Goal: Task Accomplishment & Management: Manage account settings

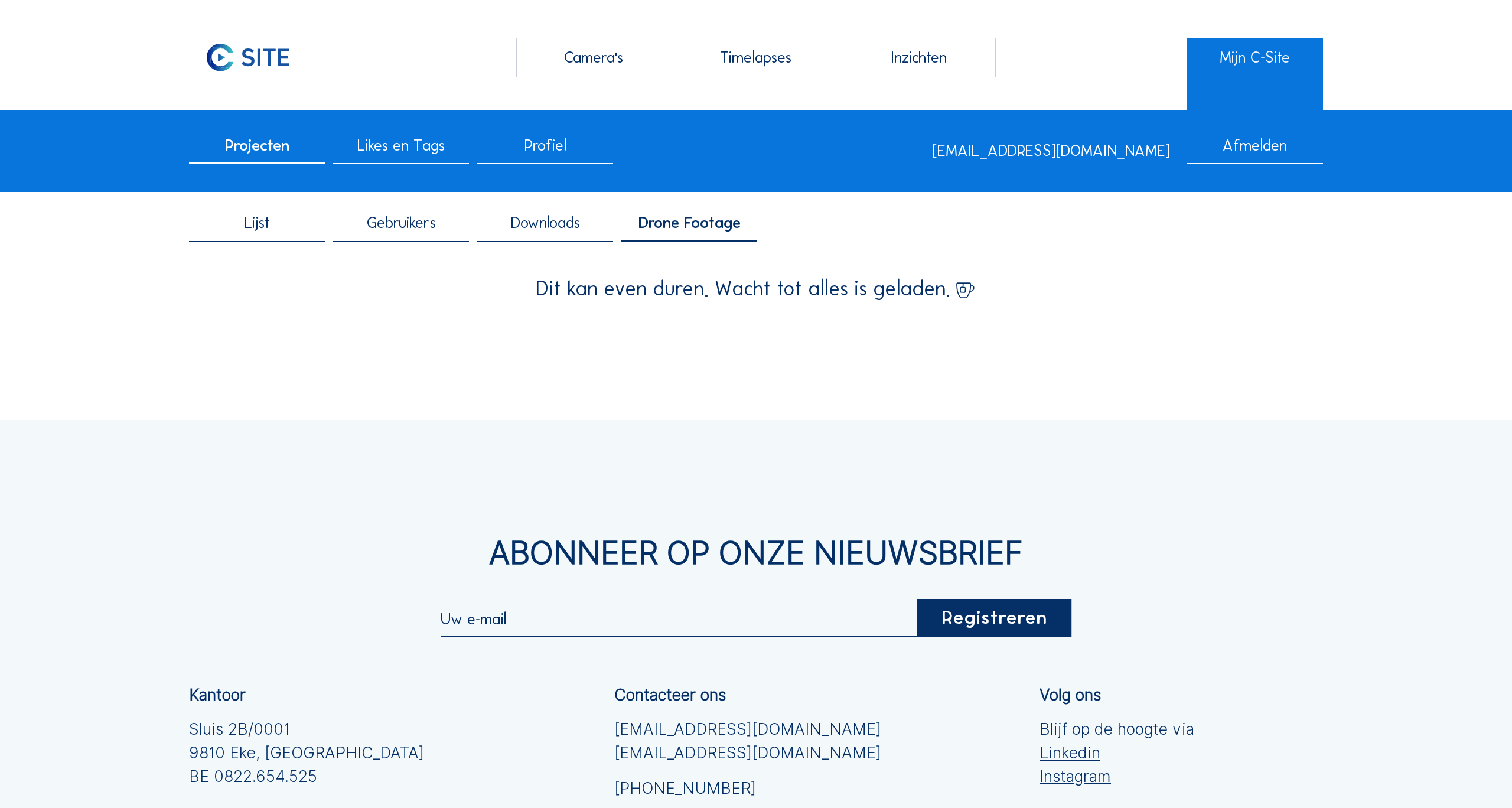
click at [732, 61] on div "Timelapses" at bounding box center [756, 58] width 155 height 39
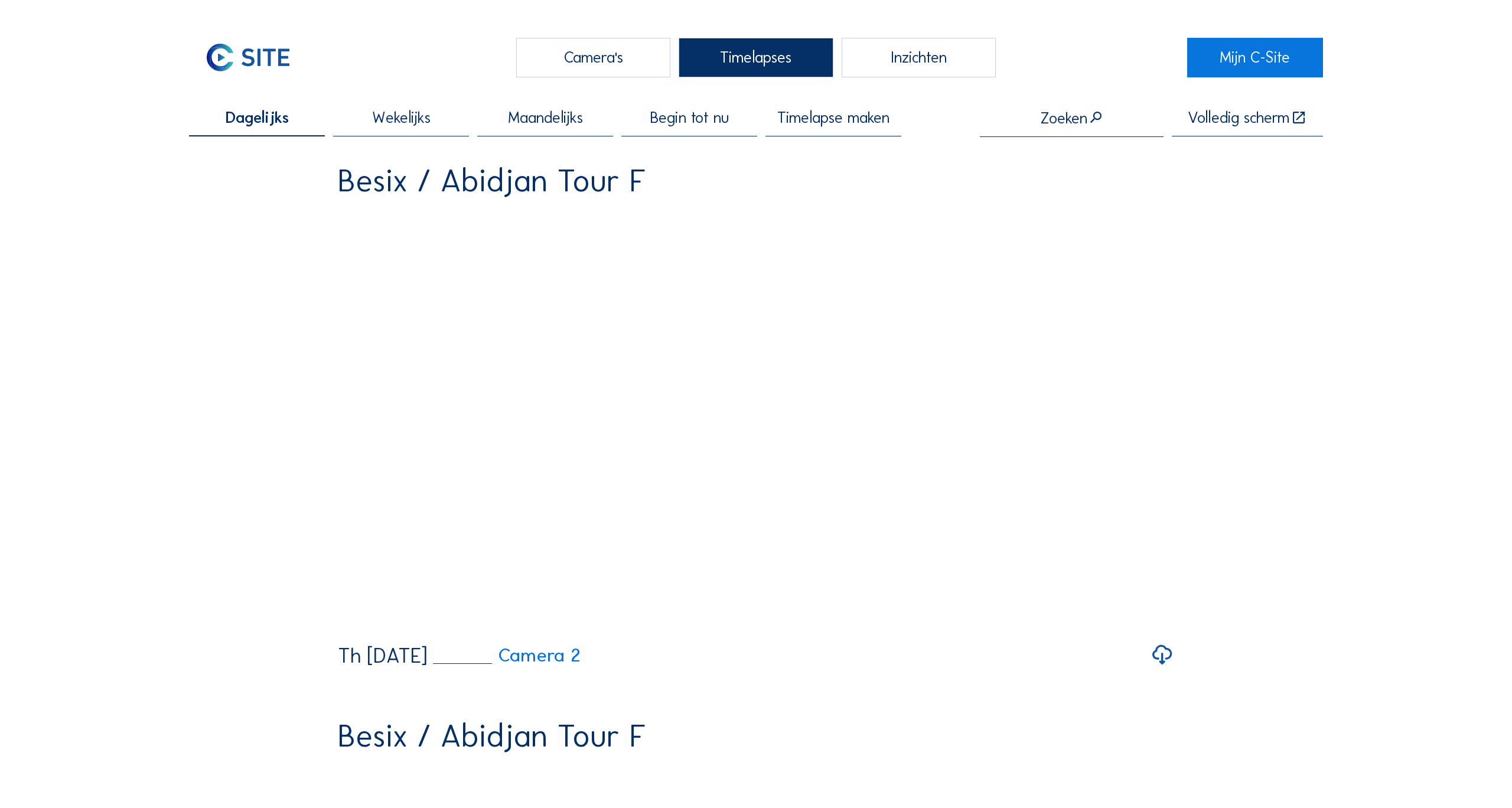
click at [829, 121] on span "Timelapse maken" at bounding box center [833, 117] width 113 height 16
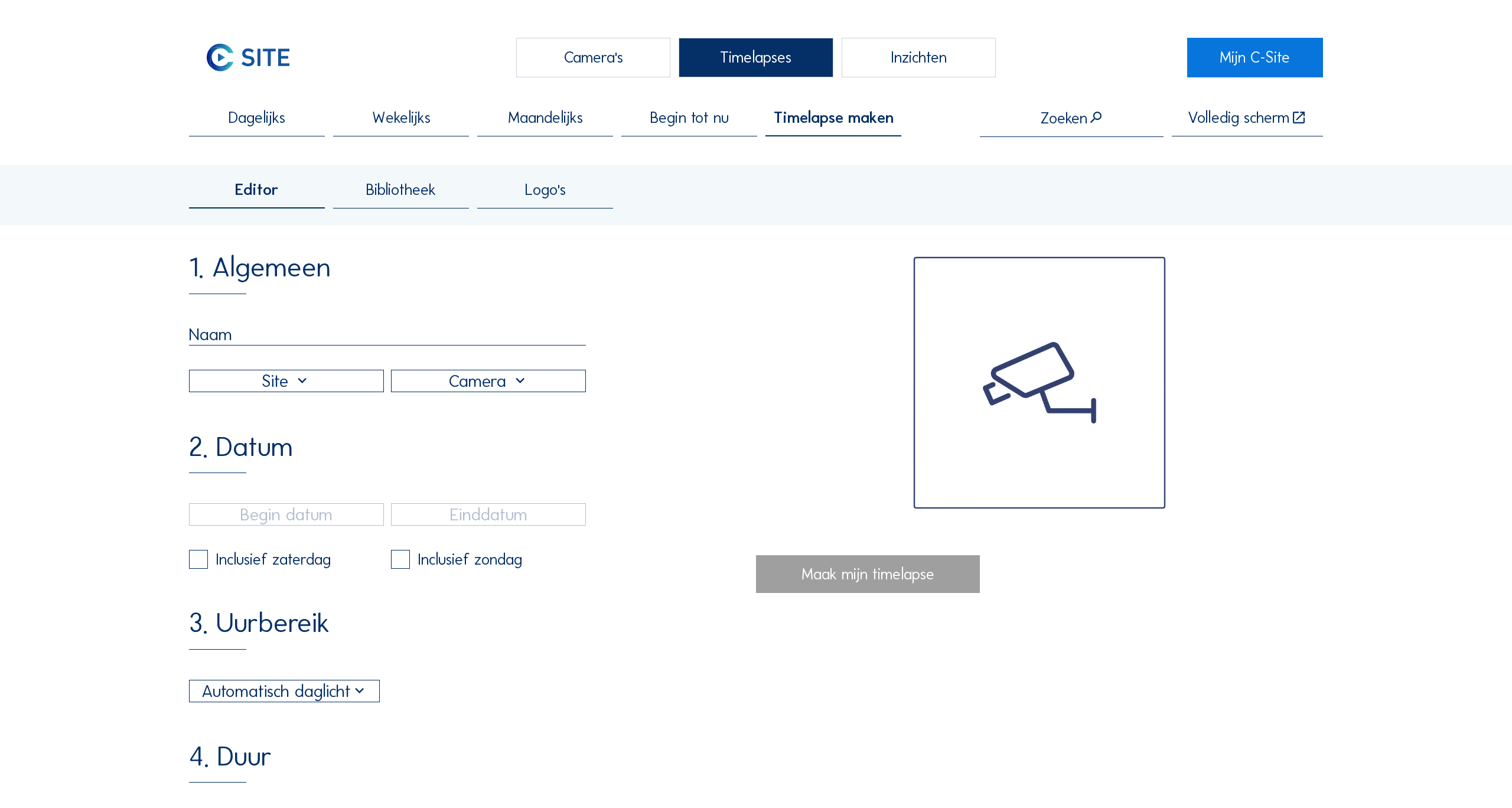
click at [391, 198] on span "Bibliotheek" at bounding box center [400, 190] width 69 height 16
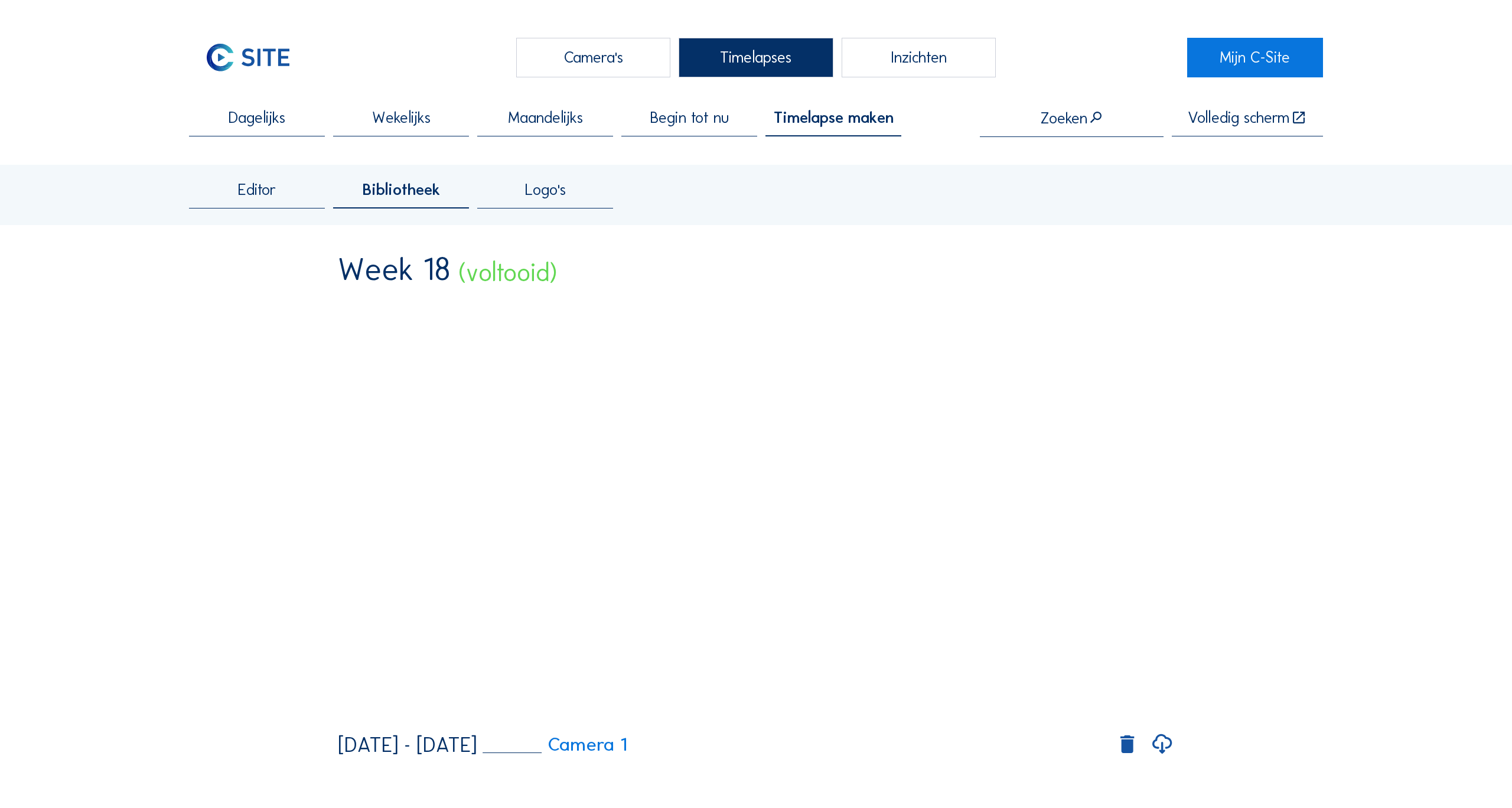
click at [1063, 127] on div "Zoeken" at bounding box center [1072, 118] width 63 height 17
click at [1054, 116] on input "text" at bounding box center [1072, 118] width 184 height 18
click at [1066, 148] on span "Krommeb" at bounding box center [1049, 145] width 33 height 9
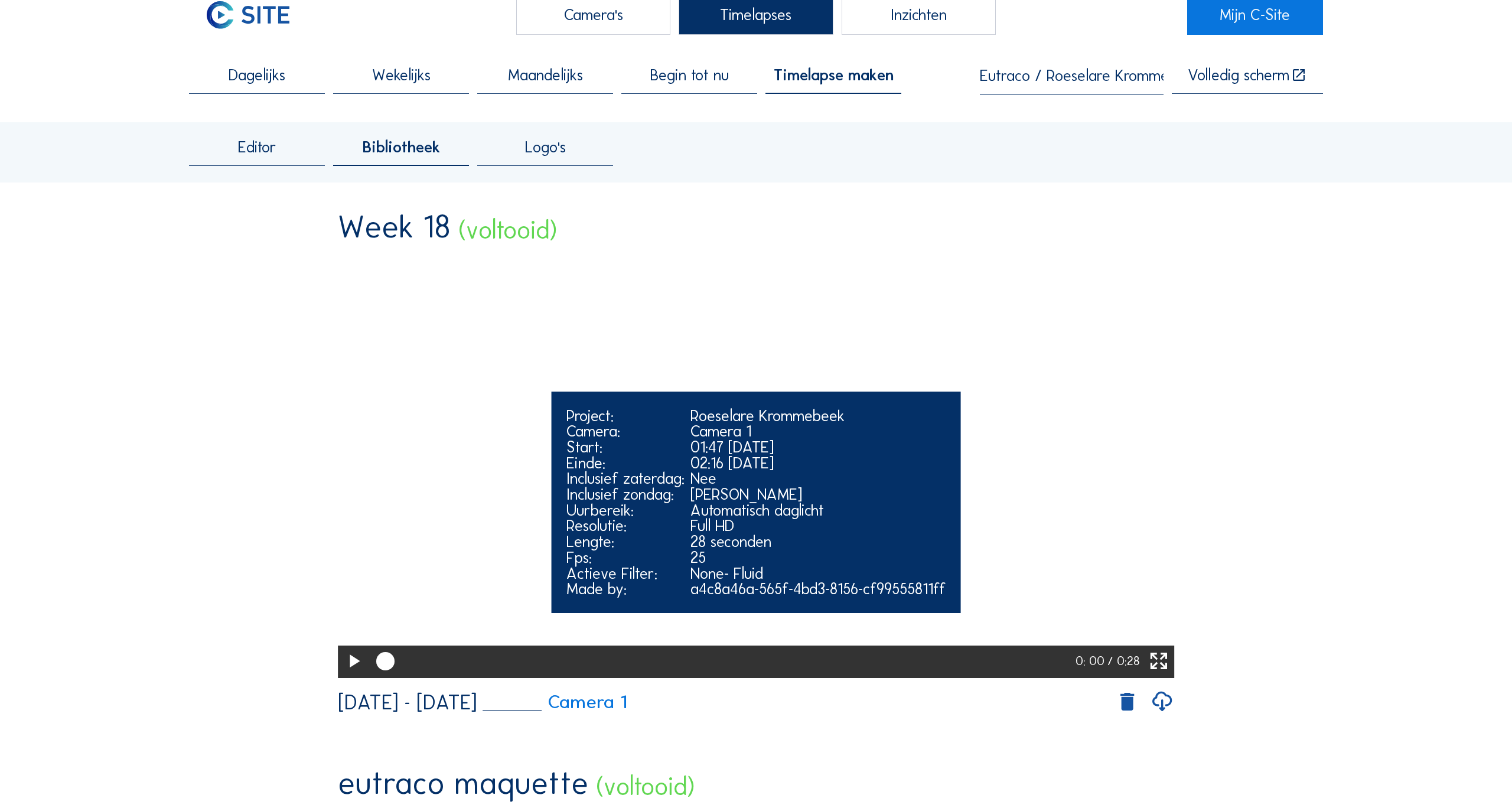
scroll to position [81, 0]
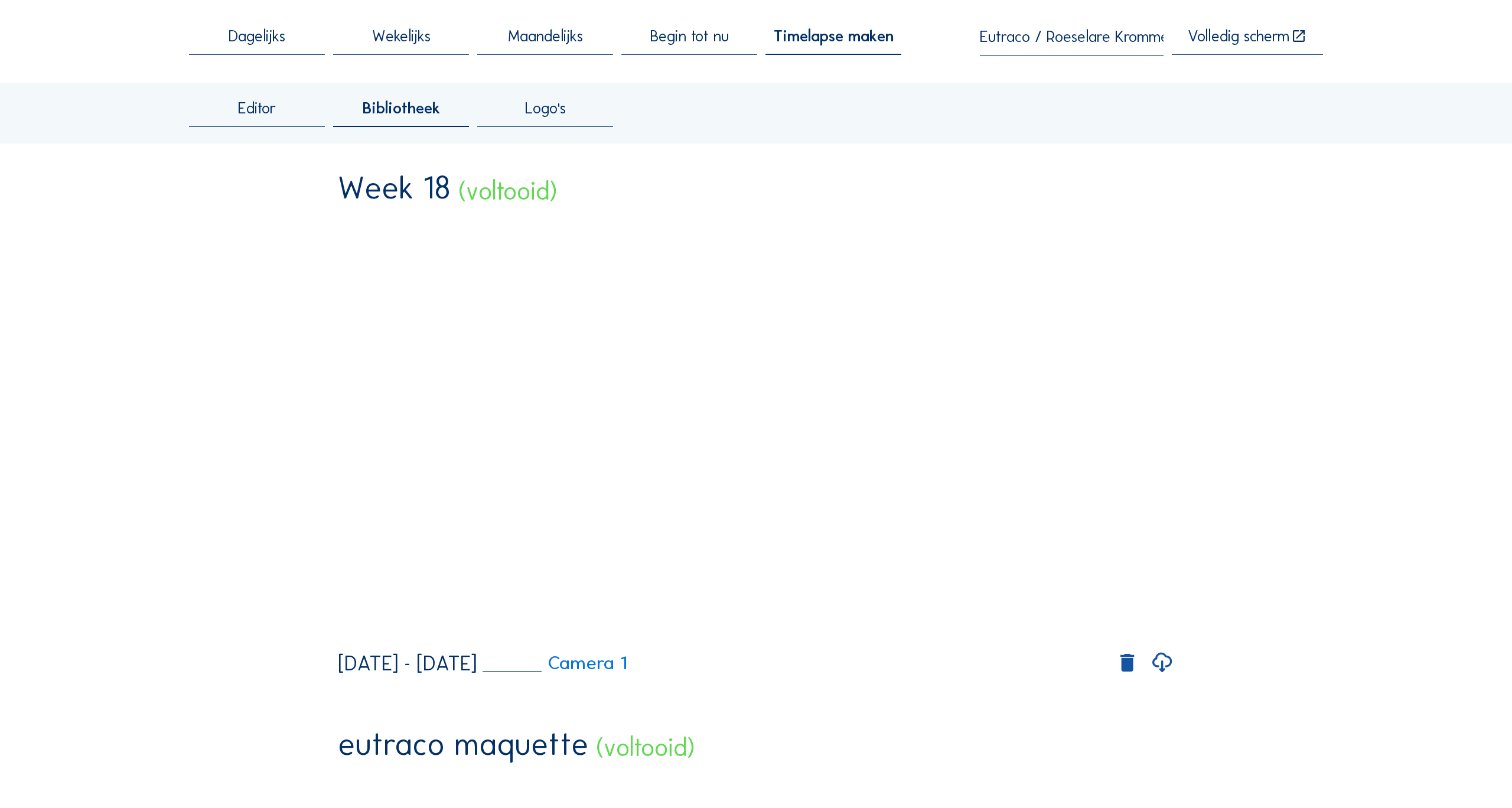
type input "Eutraco / Roeselare Krommebeek"
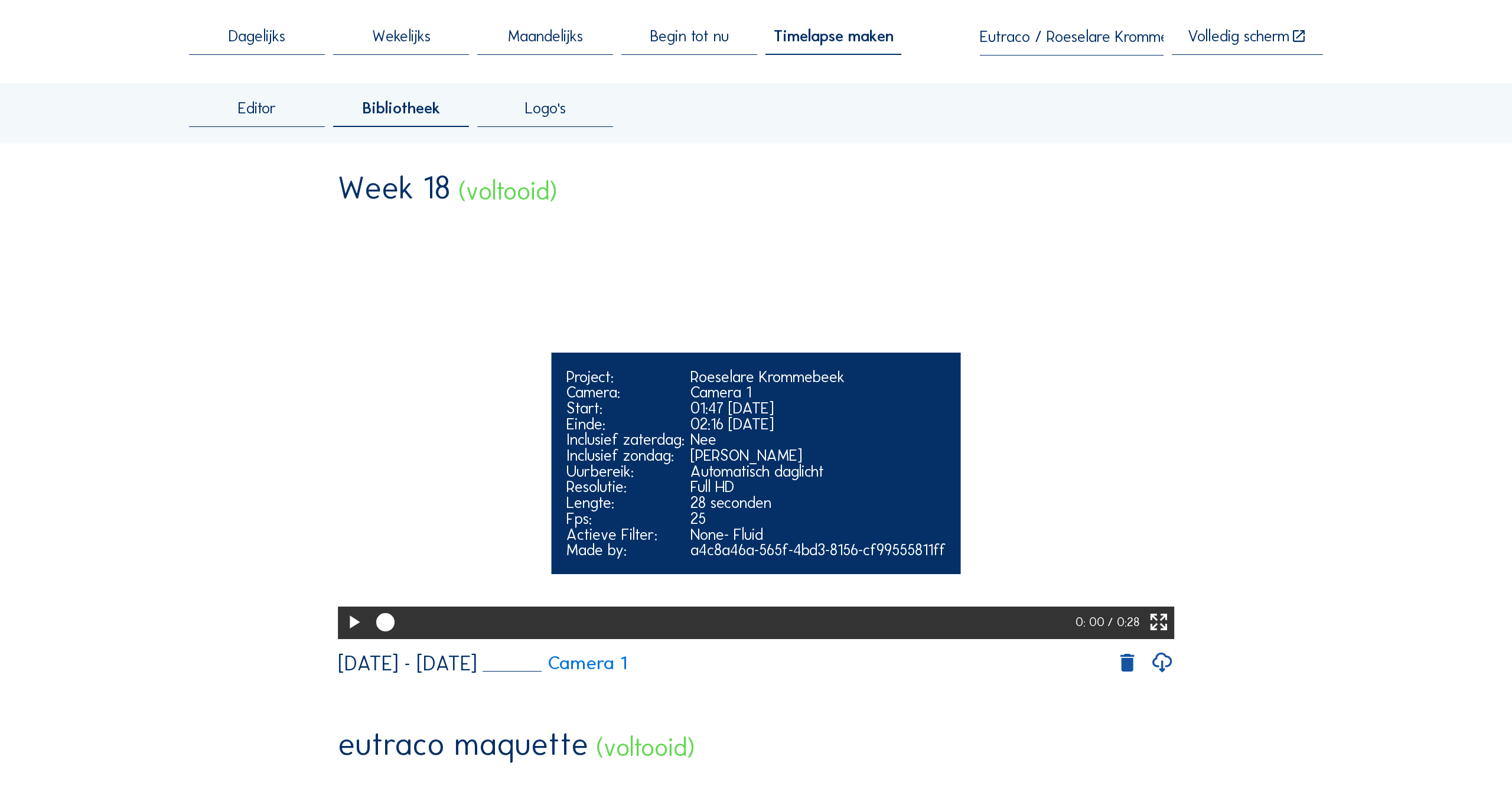
click at [352, 636] on icon at bounding box center [353, 622] width 22 height 26
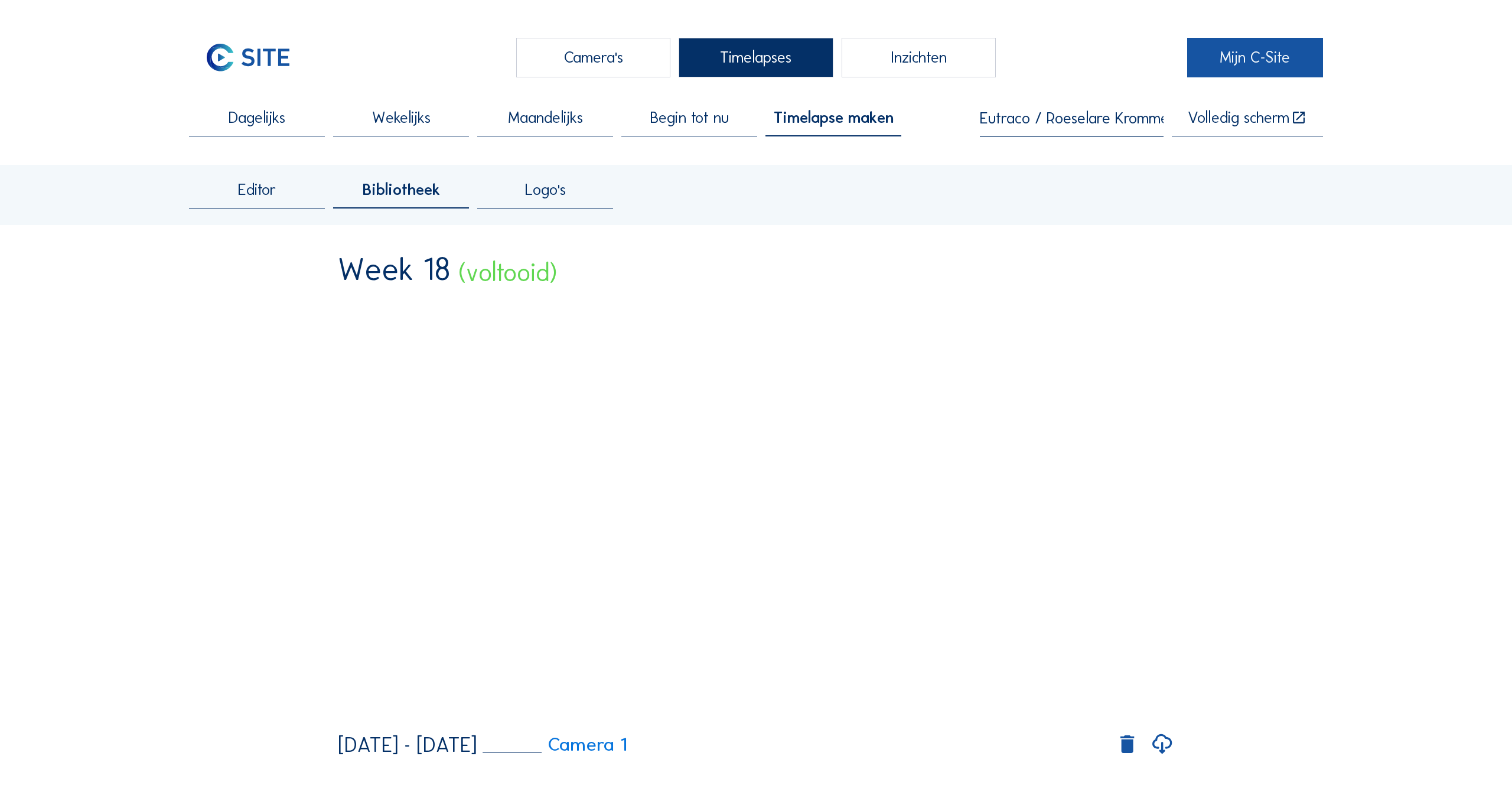
click at [1252, 63] on link "Mijn C-Site" at bounding box center [1255, 58] width 136 height 39
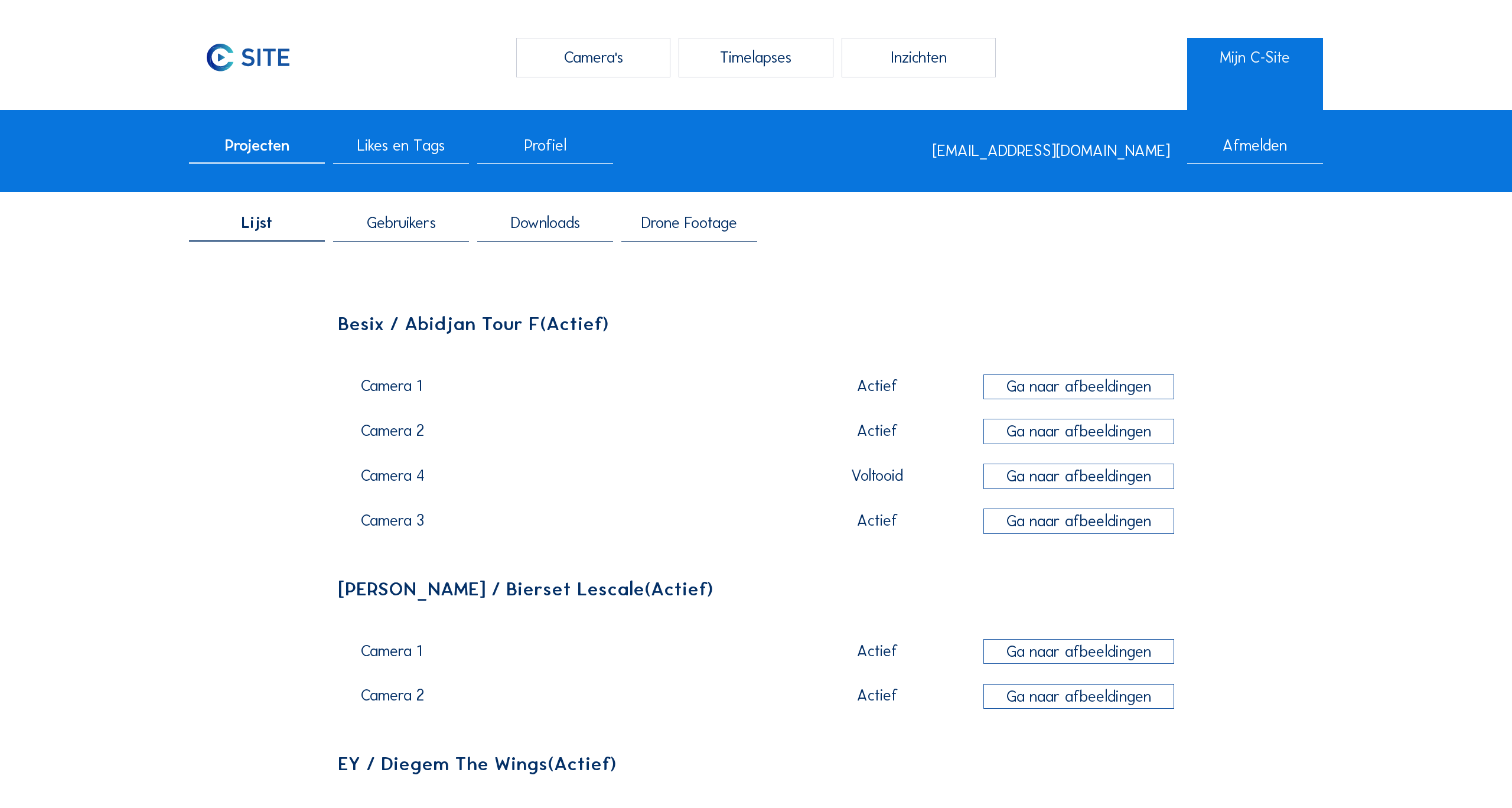
click at [393, 219] on span "Gebruikers" at bounding box center [401, 223] width 69 height 16
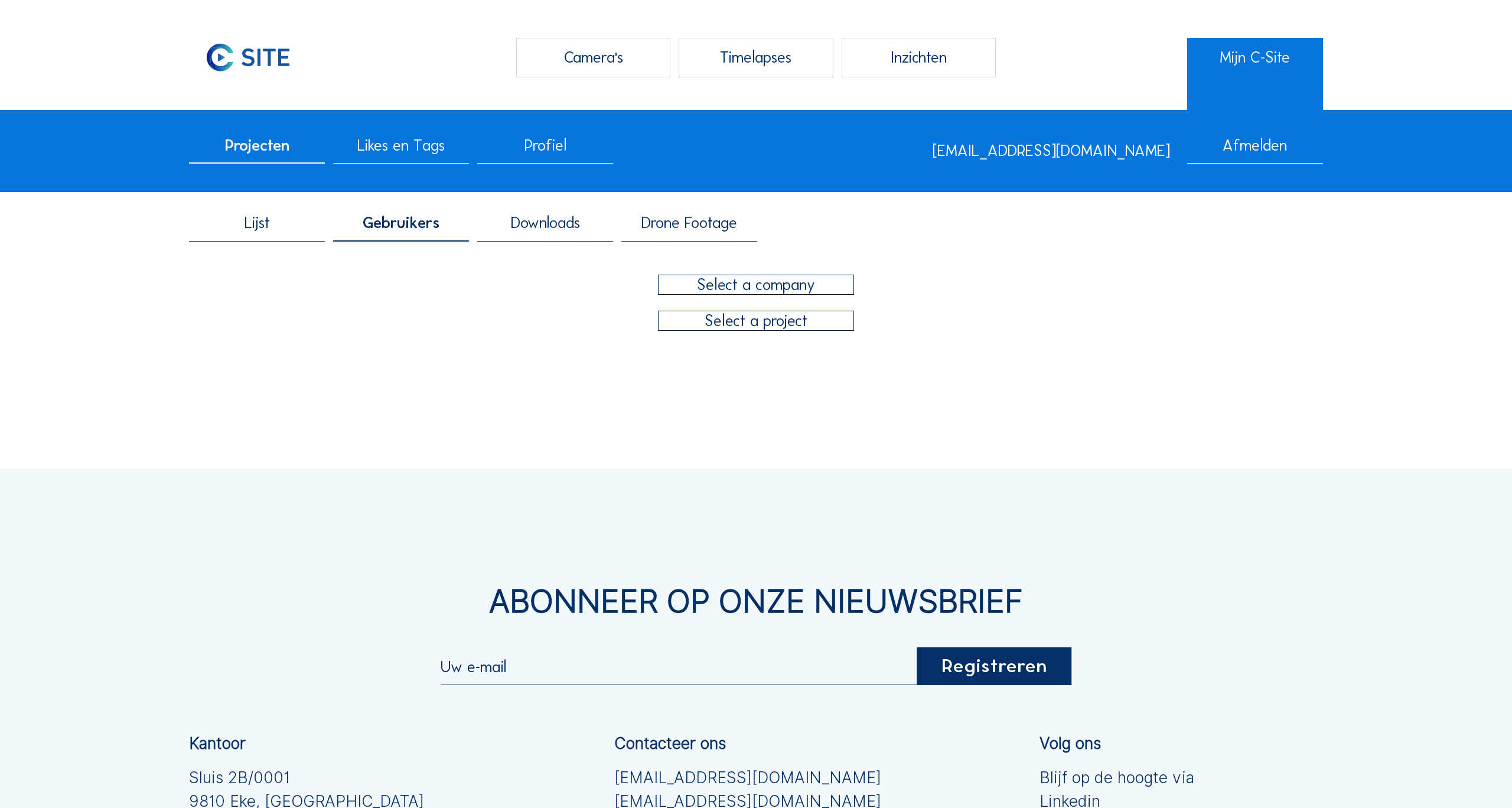
click at [758, 282] on div at bounding box center [756, 284] width 196 height 19
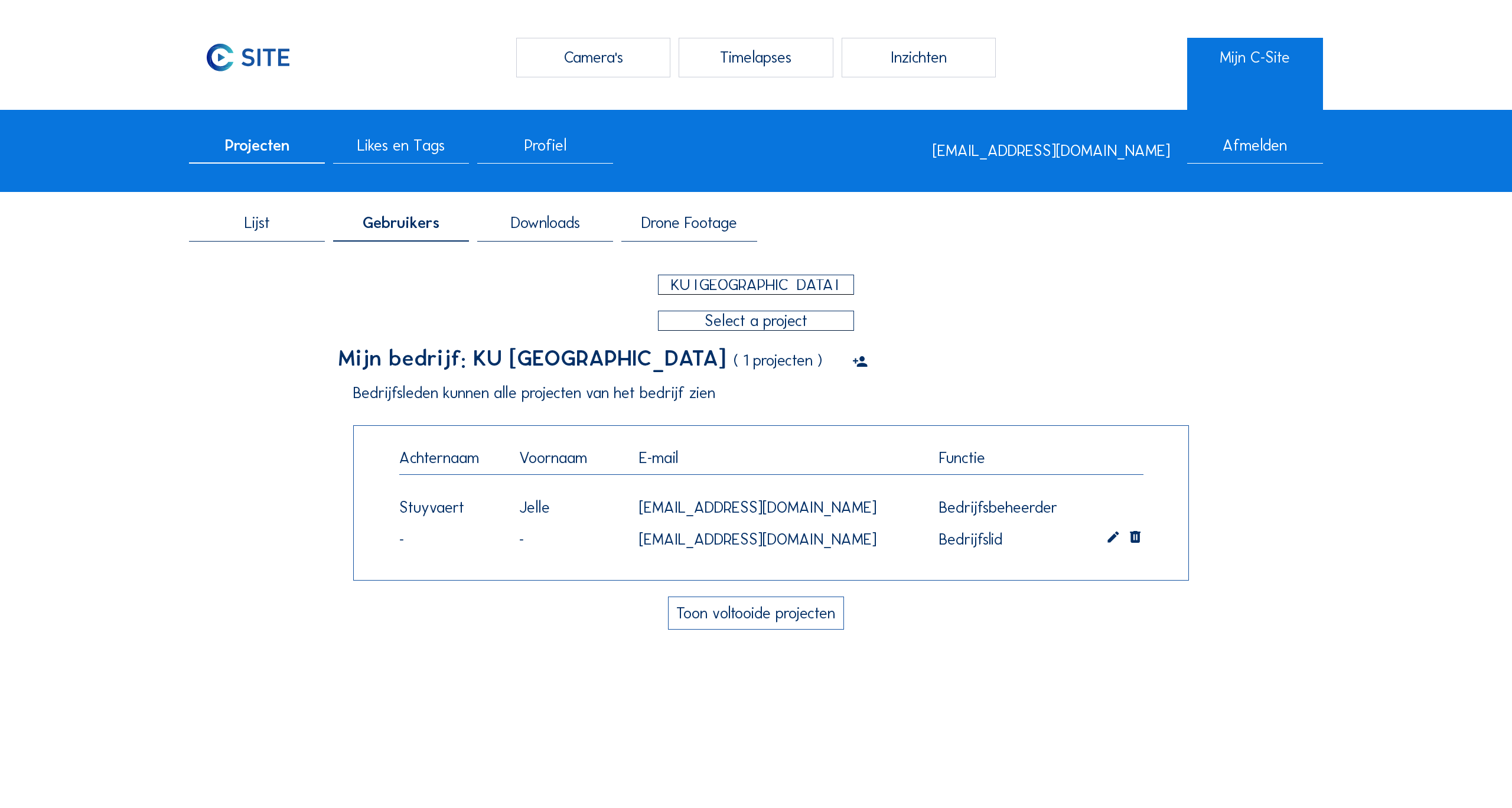
click at [780, 281] on div "KU [GEOGRAPHIC_DATA]" at bounding box center [755, 284] width 176 height 11
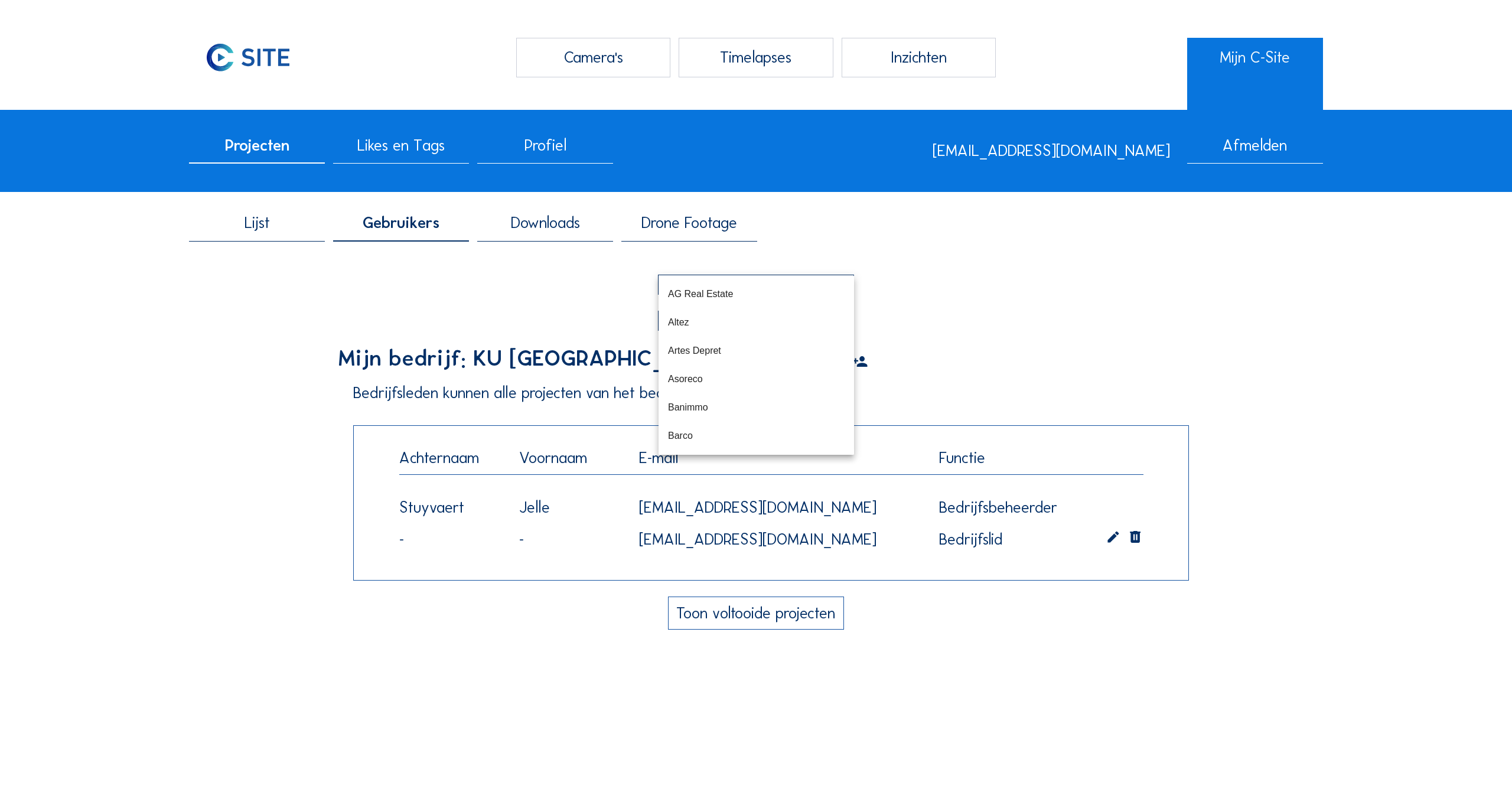
click at [982, 357] on div "Mijn bedrijf: KU Leuven ( 1 projecten )" at bounding box center [756, 362] width 837 height 30
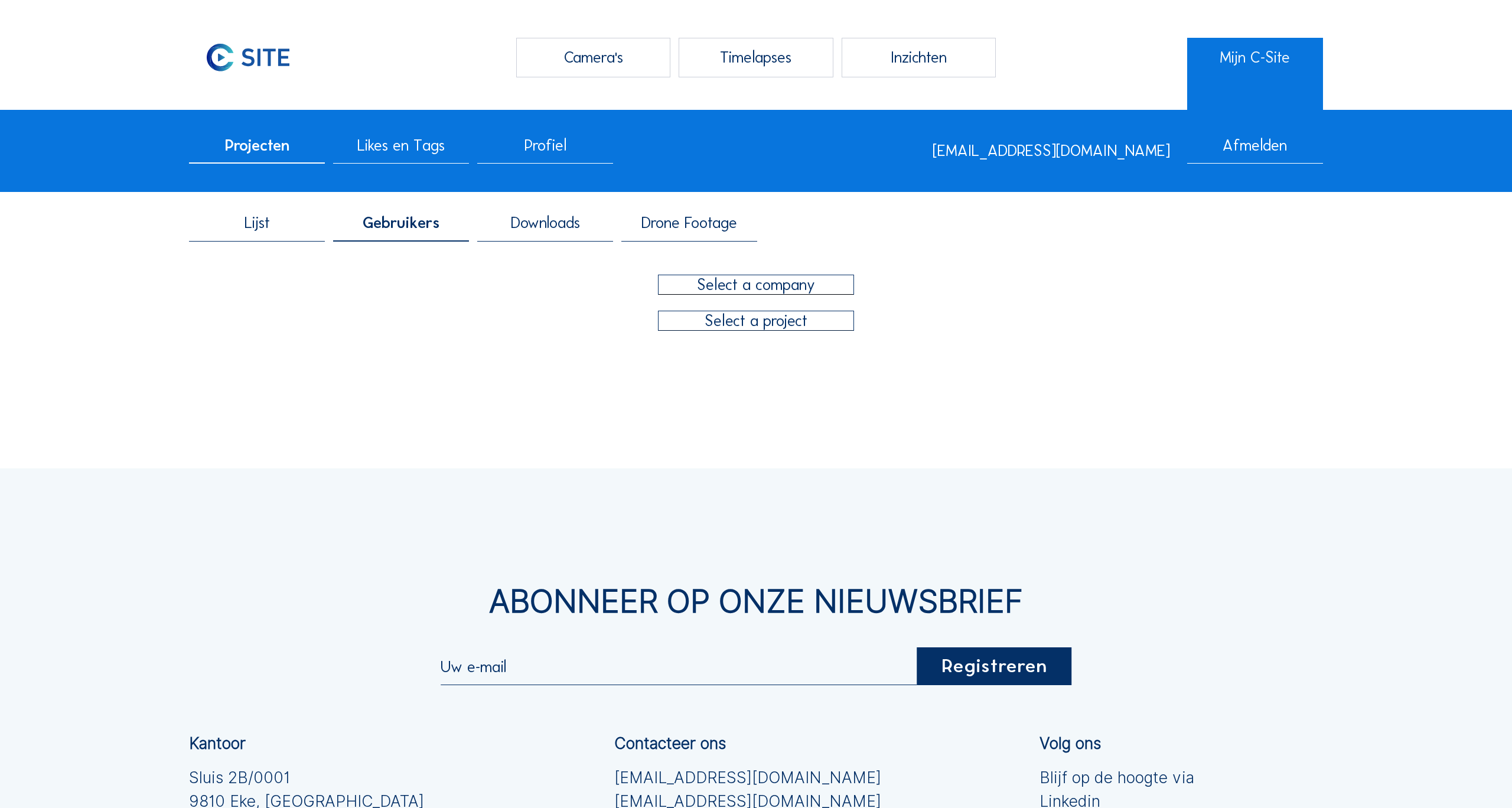
click at [763, 288] on div at bounding box center [756, 284] width 196 height 19
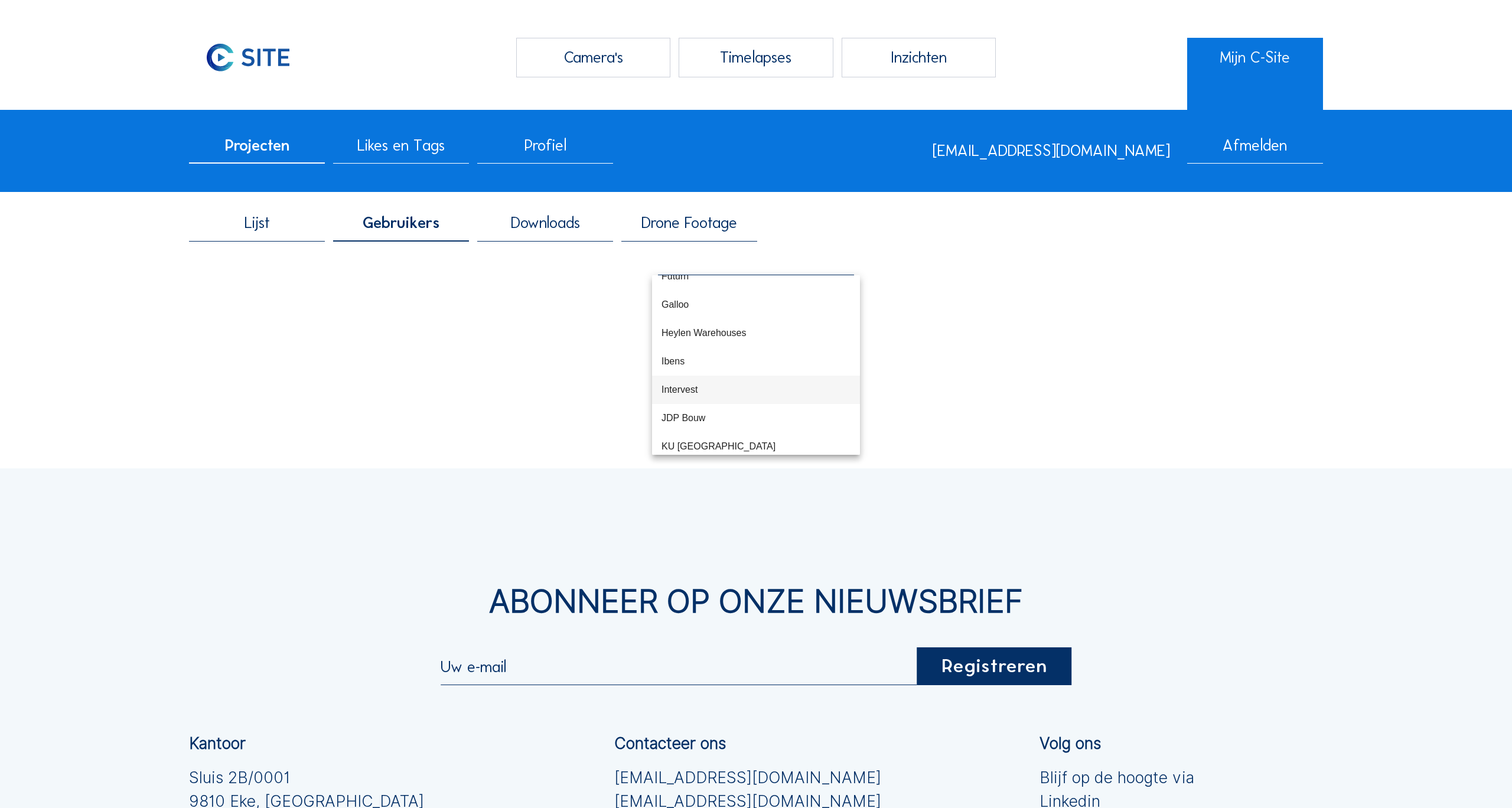
scroll to position [723, 0]
click at [701, 421] on div "Katoen Natie" at bounding box center [756, 421] width 189 height 11
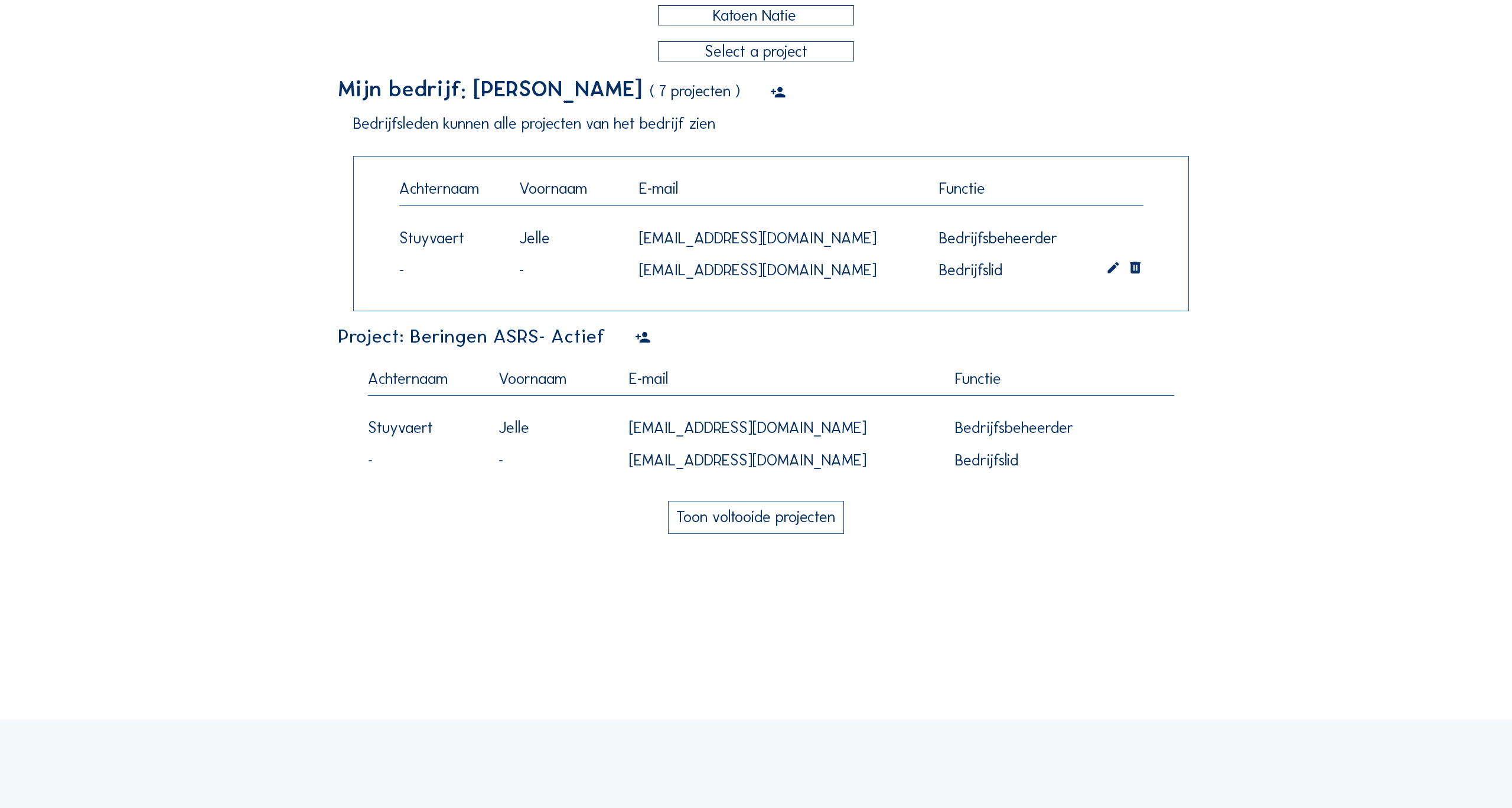
scroll to position [245, 0]
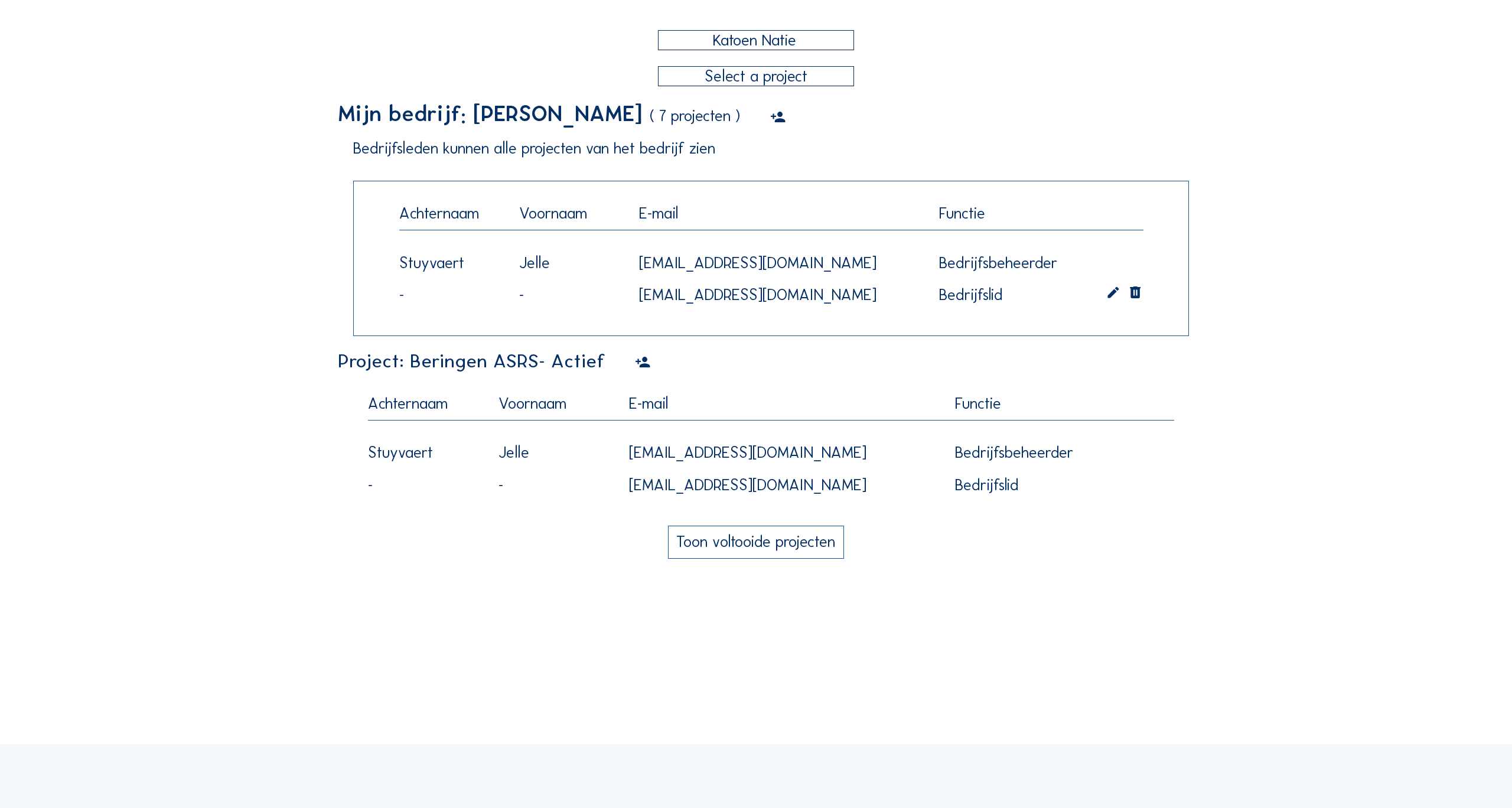
click at [641, 364] on icon at bounding box center [643, 362] width 16 height 19
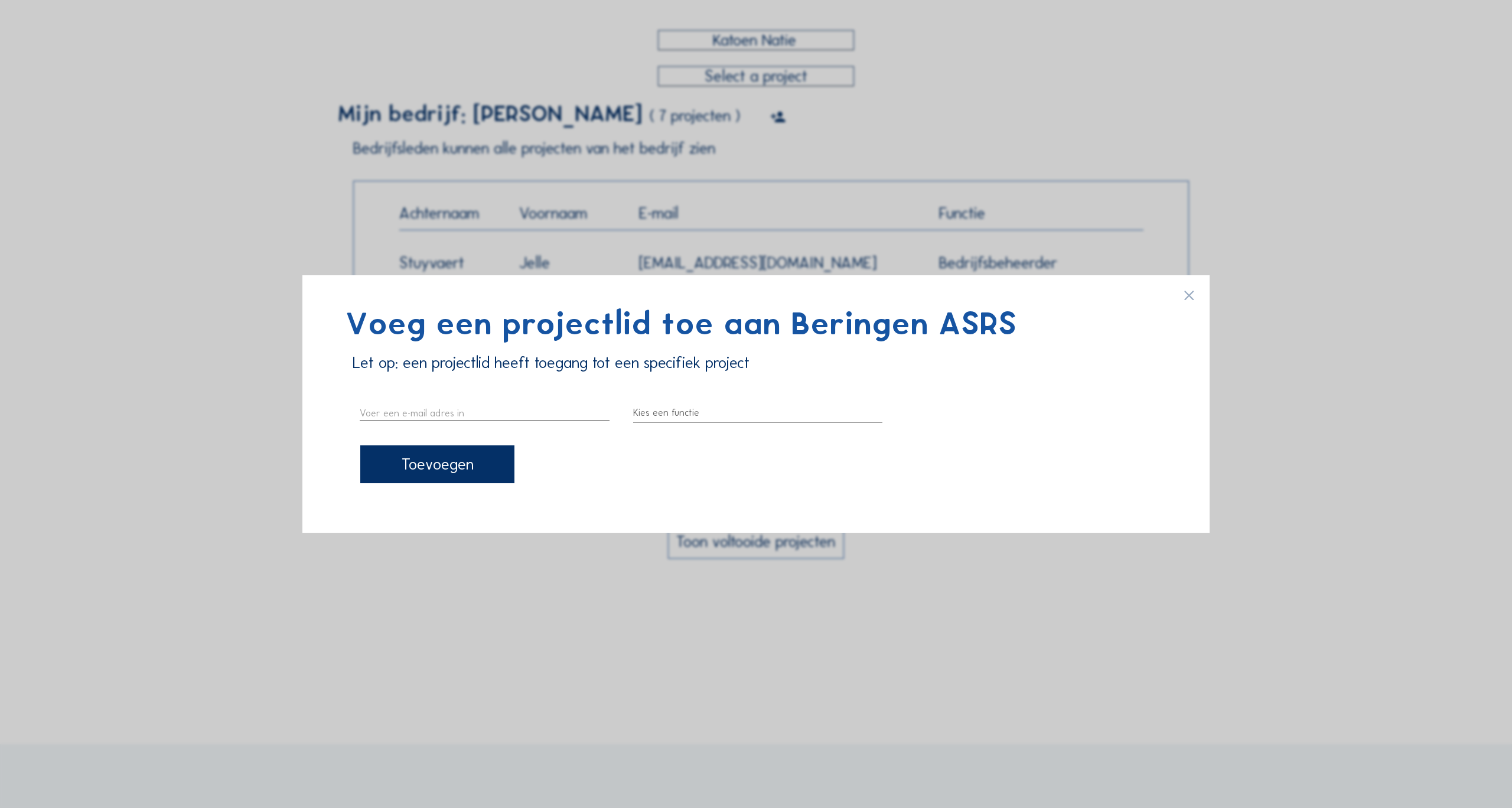
click at [490, 414] on input "text" at bounding box center [484, 413] width 250 height 16
paste input "vanessa.terron@katoennatie.com"
type input "vanessa.terron@katoennatie.com"
click at [710, 416] on div at bounding box center [757, 412] width 250 height 19
click at [686, 453] on div "Projectlid" at bounding box center [758, 449] width 231 height 11
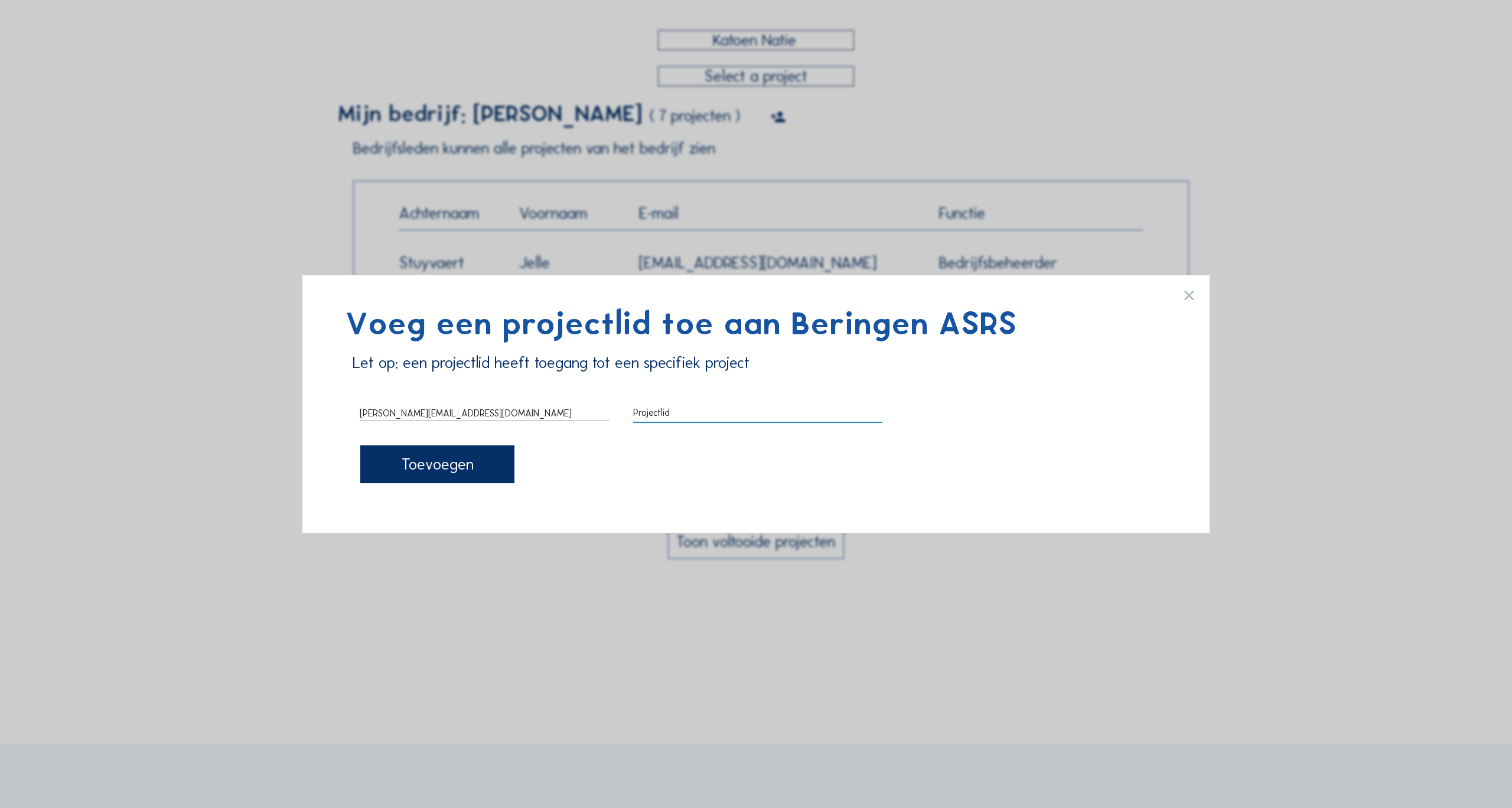
click at [443, 458] on div "Toevoegen" at bounding box center [437, 464] width 155 height 38
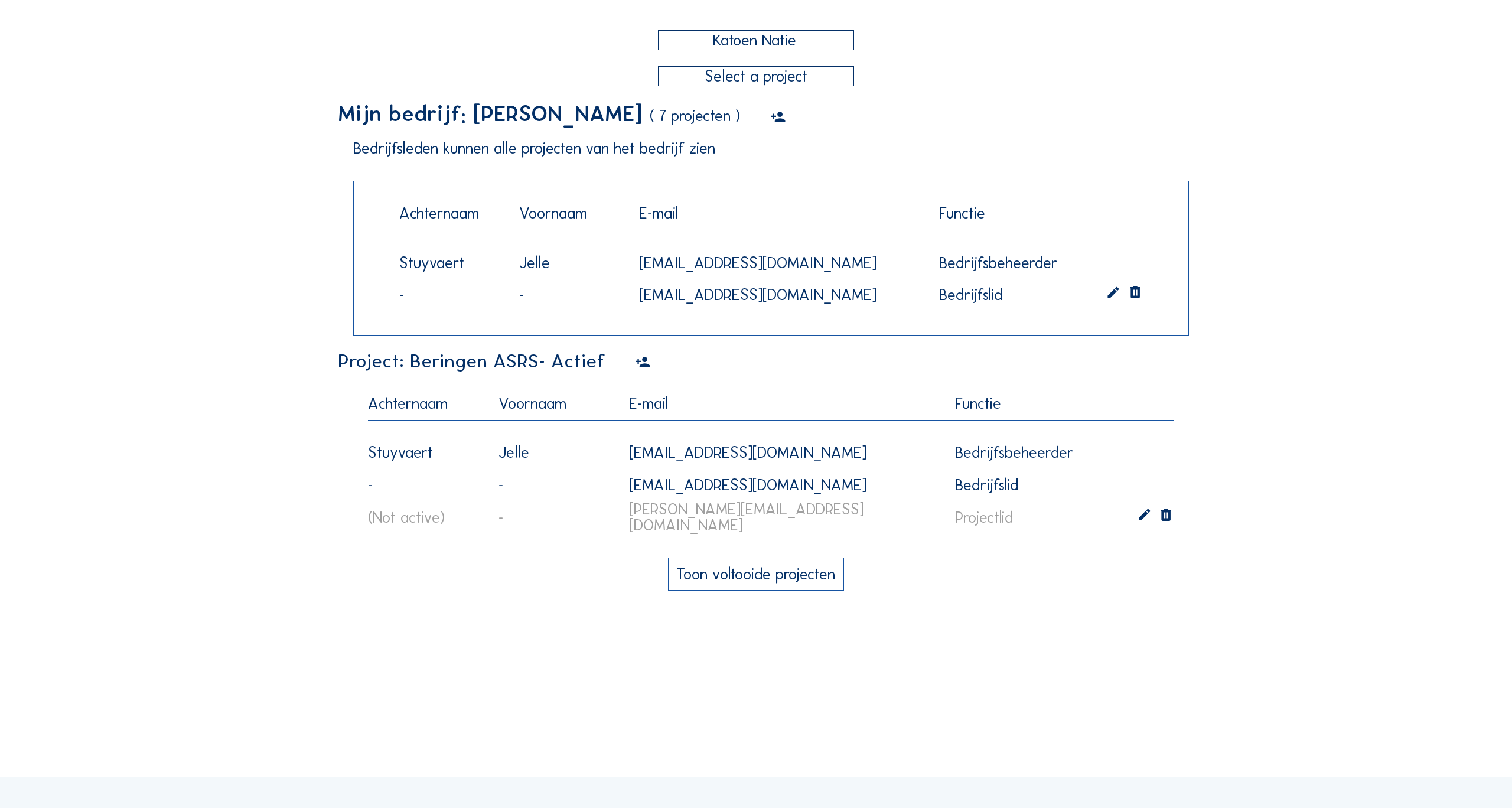
click at [1144, 516] on icon at bounding box center [1144, 516] width 16 height 17
click at [1060, 517] on div "Projectlid" at bounding box center [1045, 517] width 181 height 19
click at [1010, 523] on div "Projectbeheerder" at bounding box center [1045, 526] width 162 height 11
click at [1145, 518] on icon at bounding box center [1144, 516] width 16 height 17
